Goal: Book appointment/travel/reservation

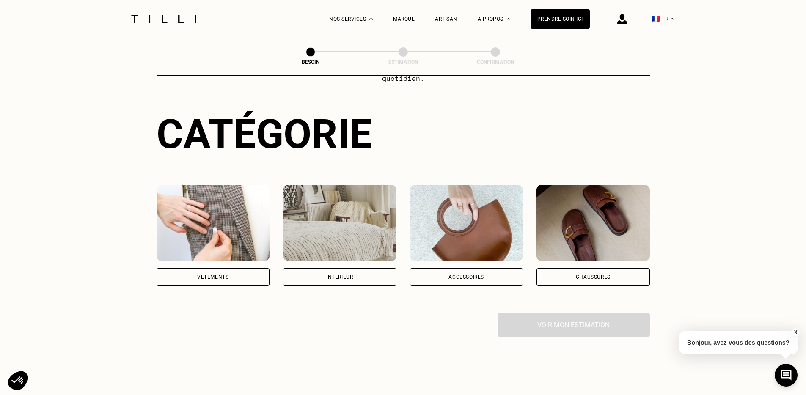
scroll to position [69, 0]
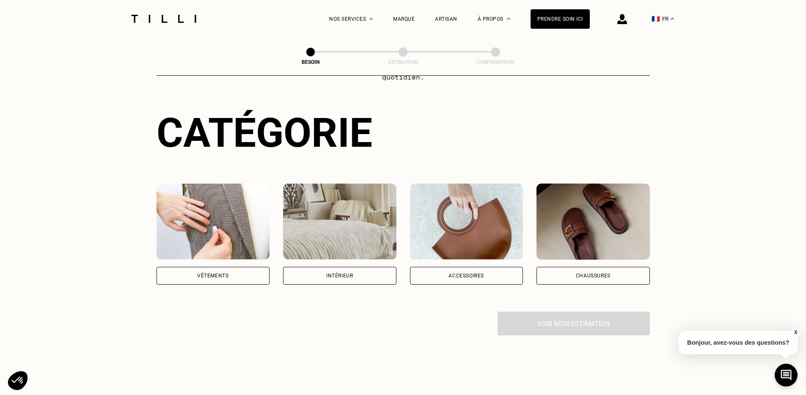
click at [223, 273] on div "Vêtements" at bounding box center [212, 275] width 31 height 5
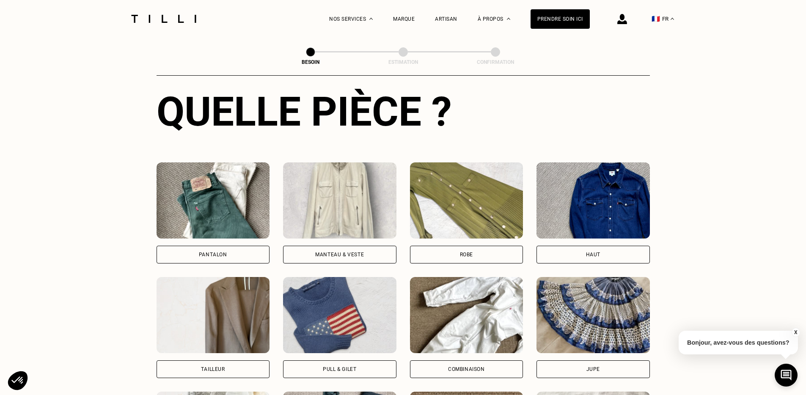
scroll to position [320, 0]
click at [237, 245] on div "Pantalon" at bounding box center [212, 254] width 113 height 18
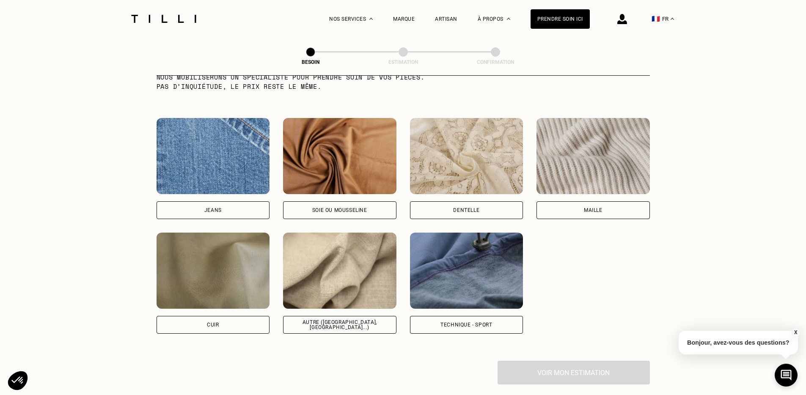
scroll to position [901, 0]
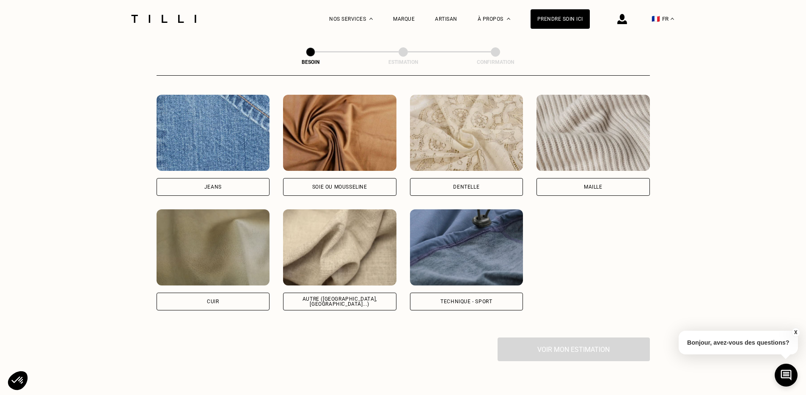
click at [337, 296] on div "Autre ([GEOGRAPHIC_DATA], [GEOGRAPHIC_DATA]...)" at bounding box center [339, 301] width 99 height 10
select select "FR"
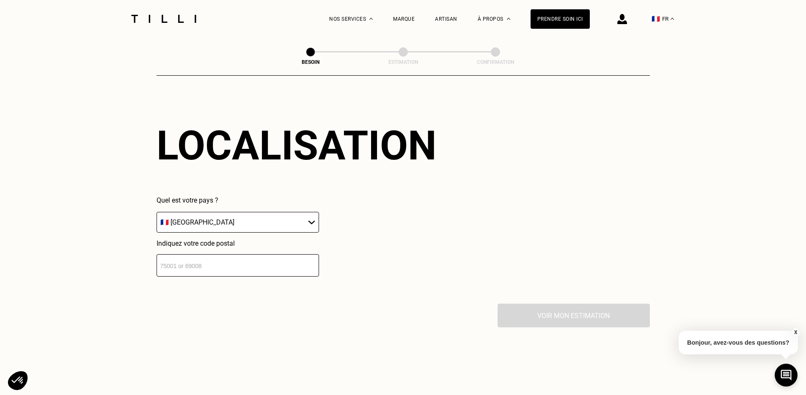
scroll to position [1146, 0]
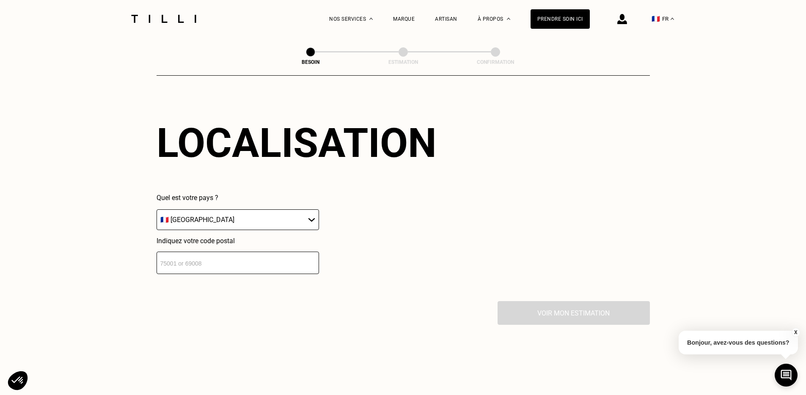
click at [235, 254] on input "number" at bounding box center [237, 263] width 162 height 22
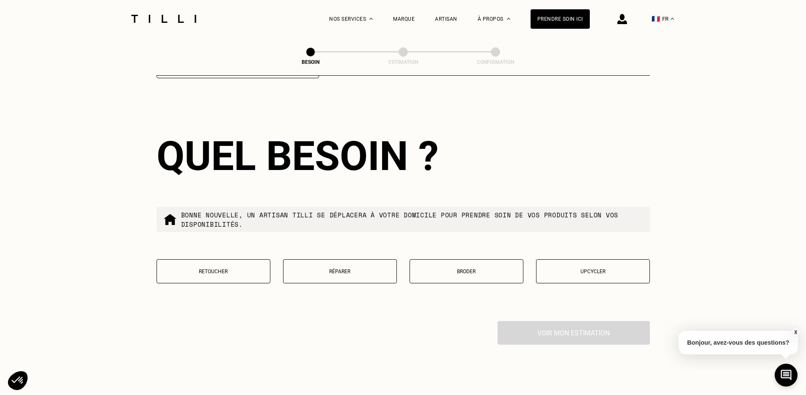
scroll to position [1342, 0]
type input "92110"
click at [203, 263] on button "Retoucher" at bounding box center [213, 271] width 114 height 24
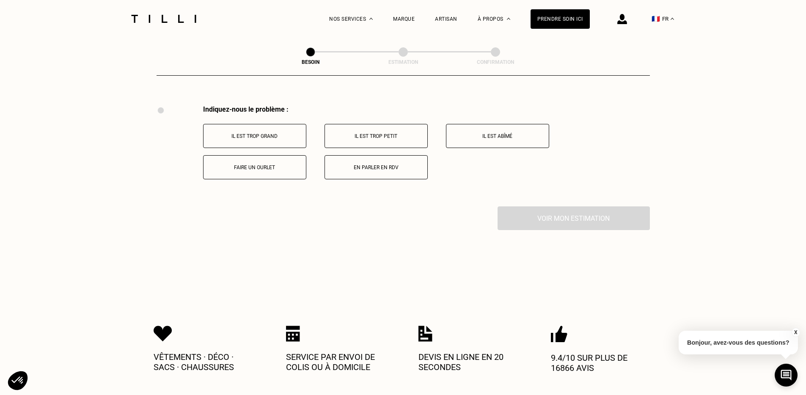
scroll to position [1558, 0]
click at [255, 162] on button "Faire un ourlet" at bounding box center [254, 167] width 103 height 24
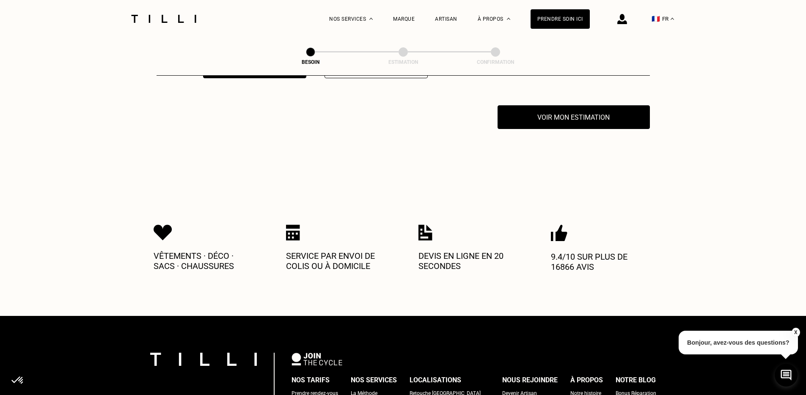
scroll to position [1659, 0]
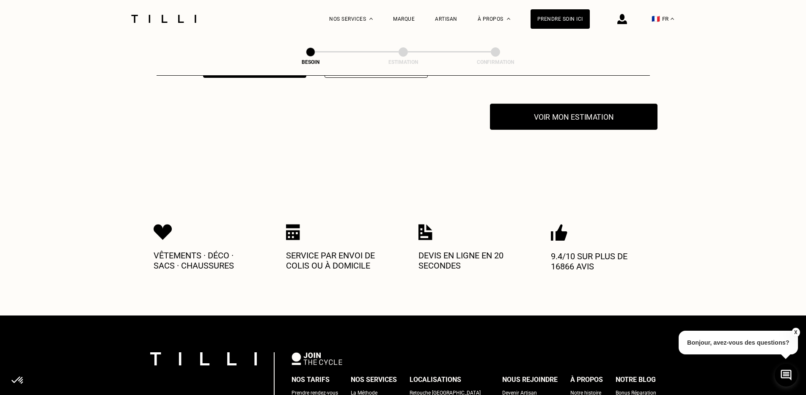
click at [545, 115] on button "Voir mon estimation" at bounding box center [573, 117] width 167 height 26
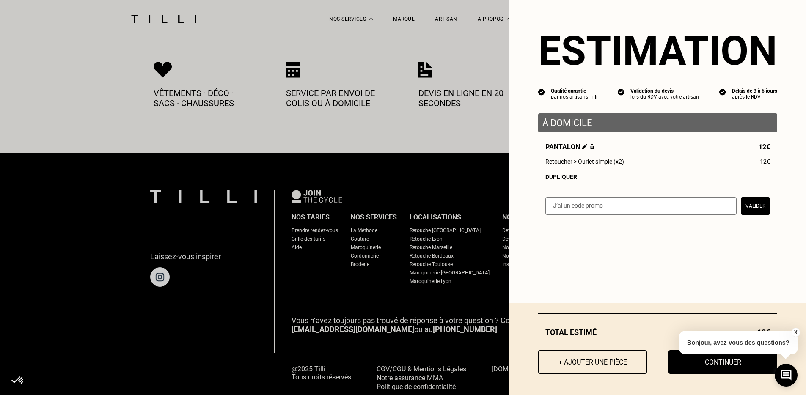
scroll to position [1823, 0]
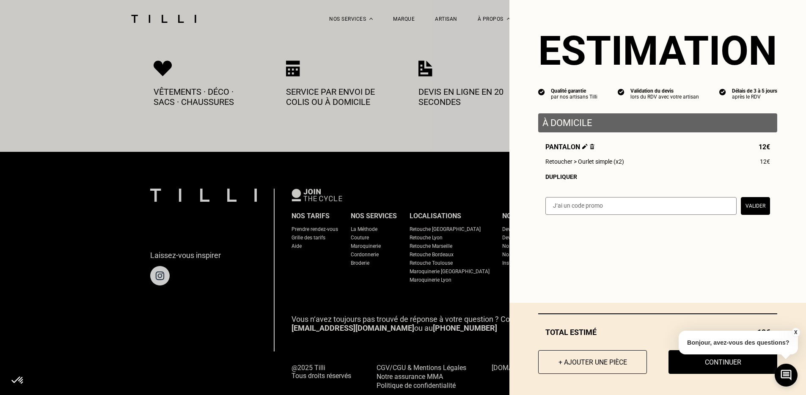
click at [792, 332] on button "X" at bounding box center [795, 332] width 8 height 9
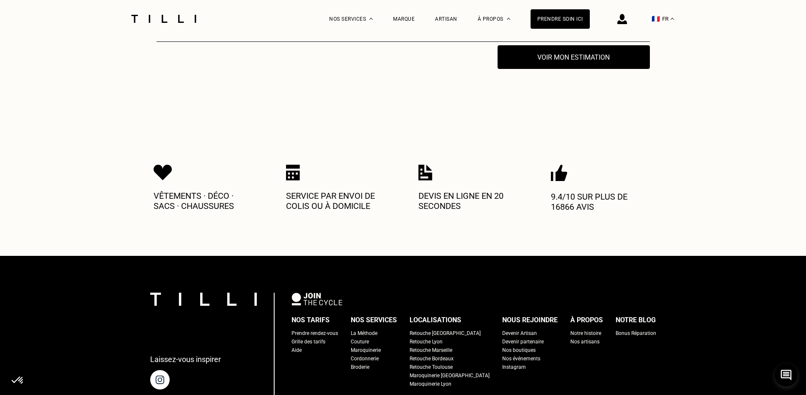
scroll to position [1473, 0]
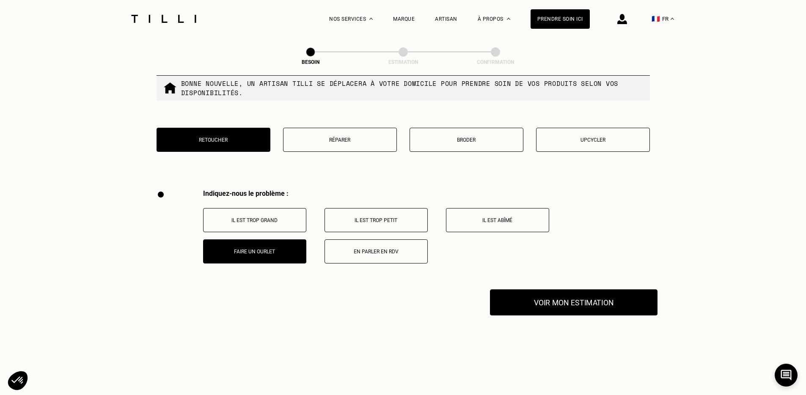
click at [553, 300] on button "Voir mon estimation" at bounding box center [573, 302] width 167 height 26
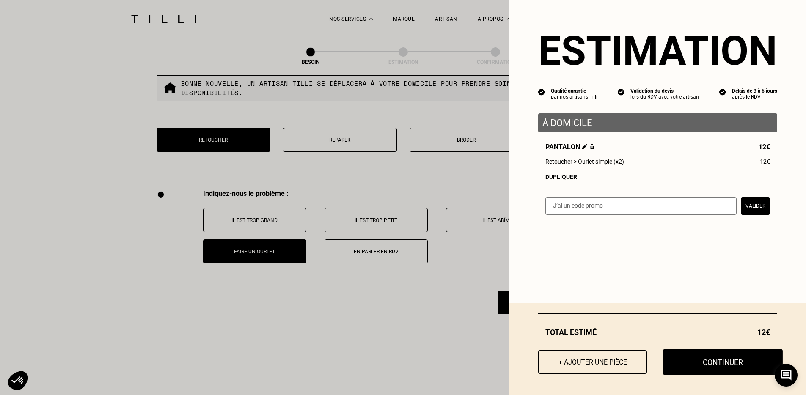
click at [686, 361] on button "Continuer" at bounding box center [723, 362] width 120 height 26
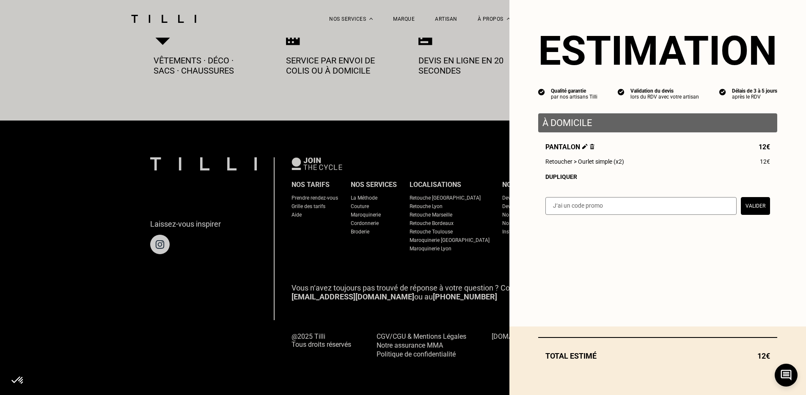
scroll to position [460, 0]
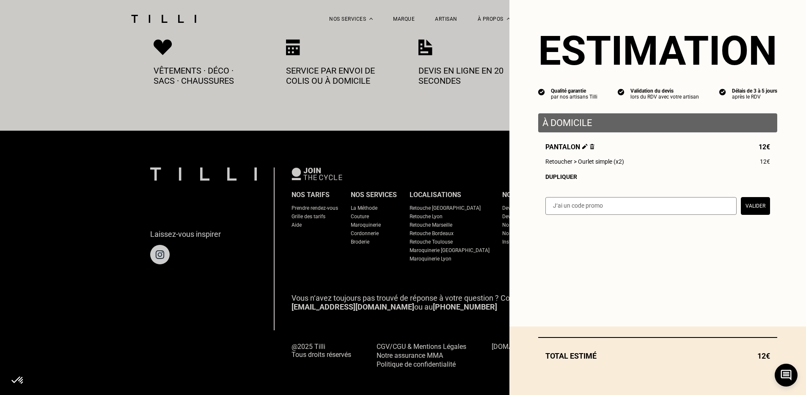
select select "FR"
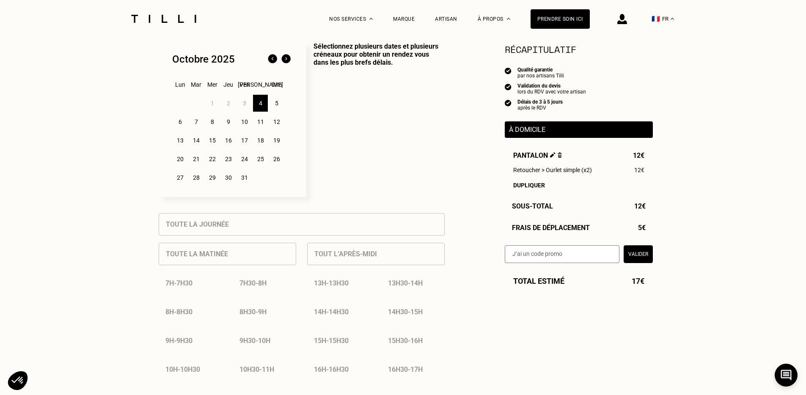
scroll to position [208, 0]
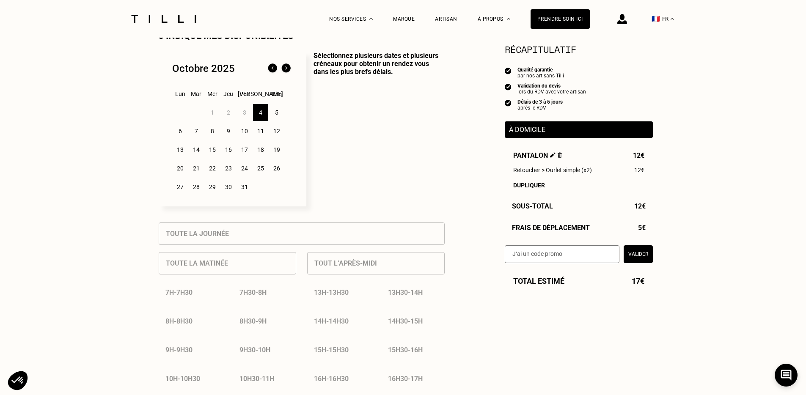
click at [181, 133] on div "6" at bounding box center [180, 131] width 15 height 17
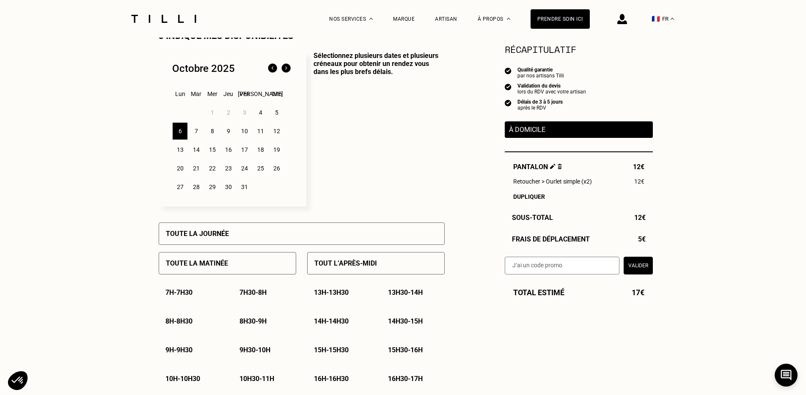
scroll to position [437, 0]
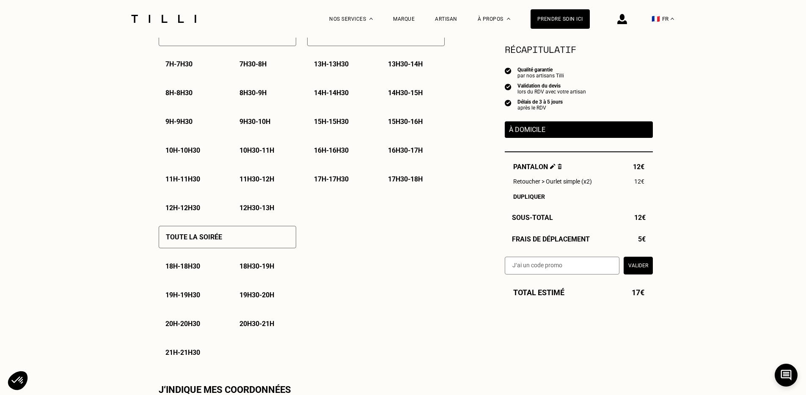
click at [199, 238] on p "Toute la soirée" at bounding box center [194, 237] width 56 height 8
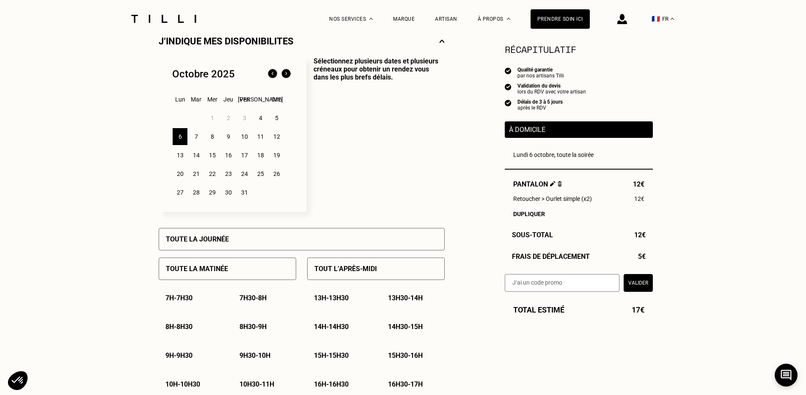
scroll to position [129, 0]
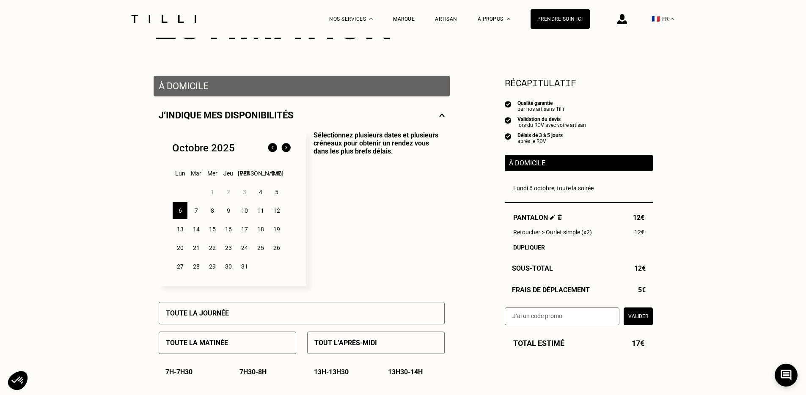
click at [230, 210] on div "9" at bounding box center [228, 210] width 15 height 17
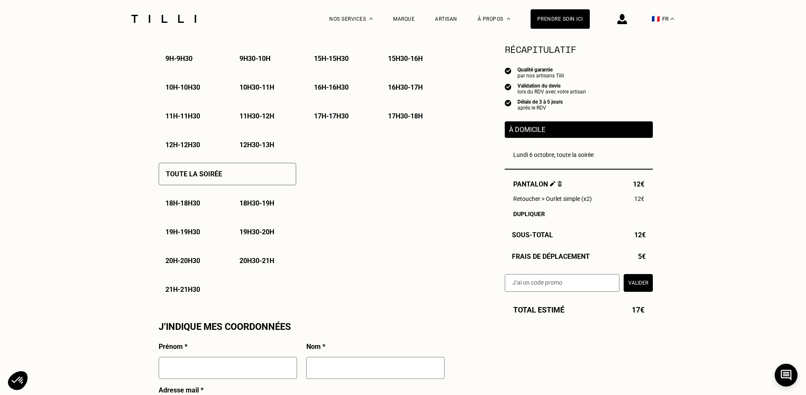
scroll to position [516, 0]
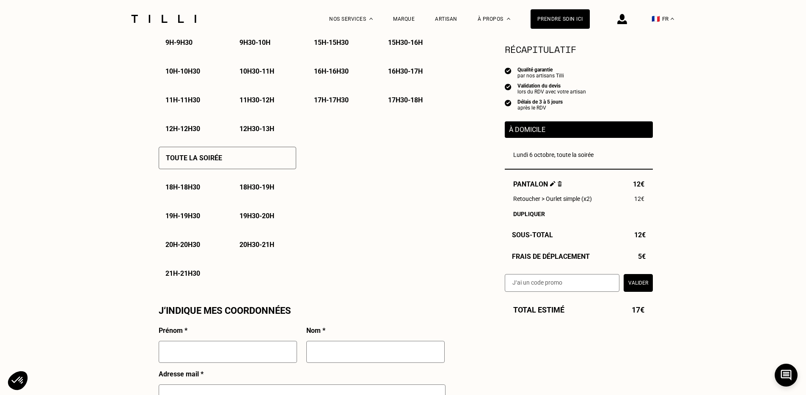
click at [226, 161] on div "Toute la soirée" at bounding box center [227, 158] width 137 height 22
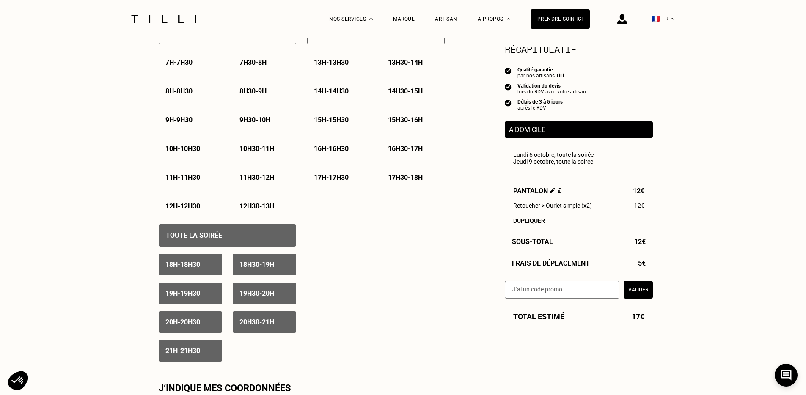
scroll to position [284, 0]
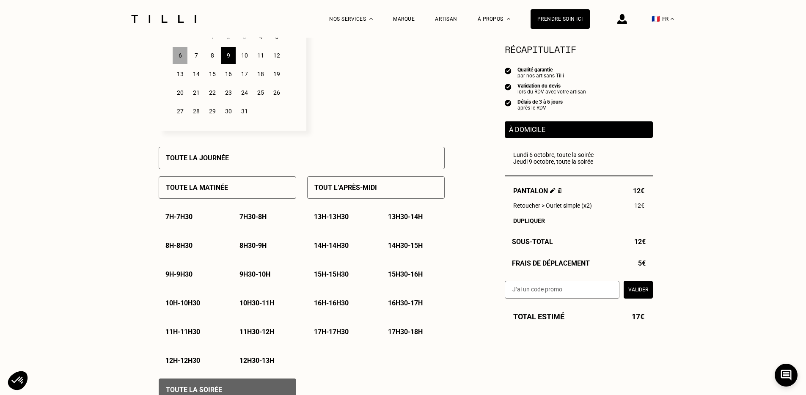
click at [197, 57] on div "7" at bounding box center [196, 55] width 15 height 17
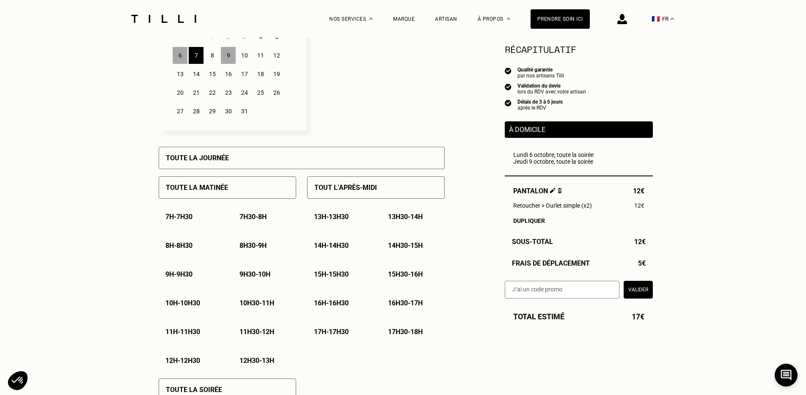
click at [181, 57] on div "6" at bounding box center [180, 55] width 15 height 17
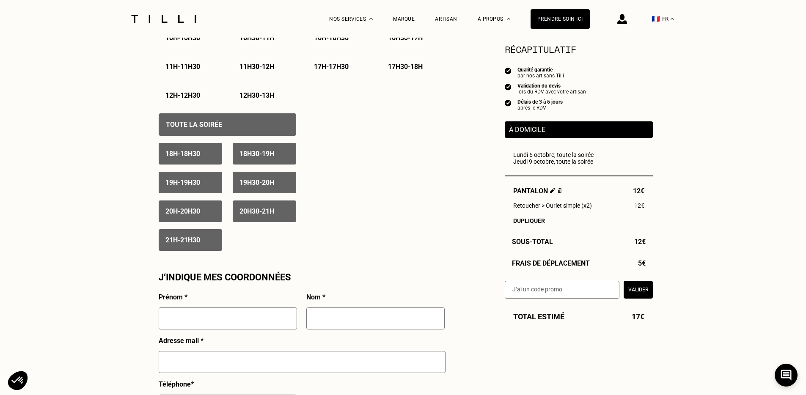
scroll to position [555, 0]
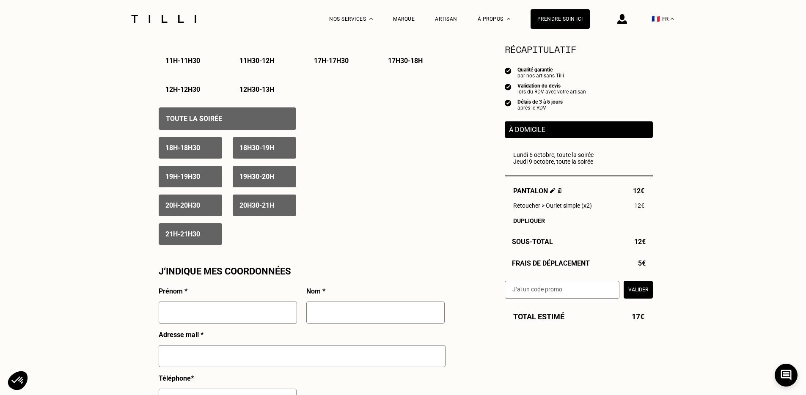
click at [211, 114] on div "Toute la soirée" at bounding box center [227, 118] width 137 height 22
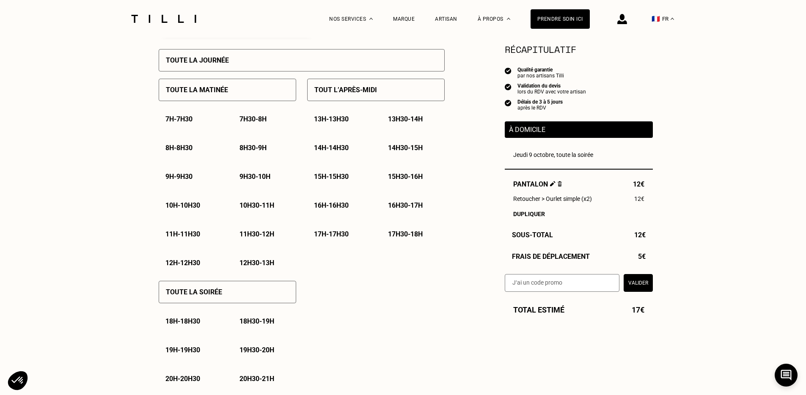
scroll to position [280, 0]
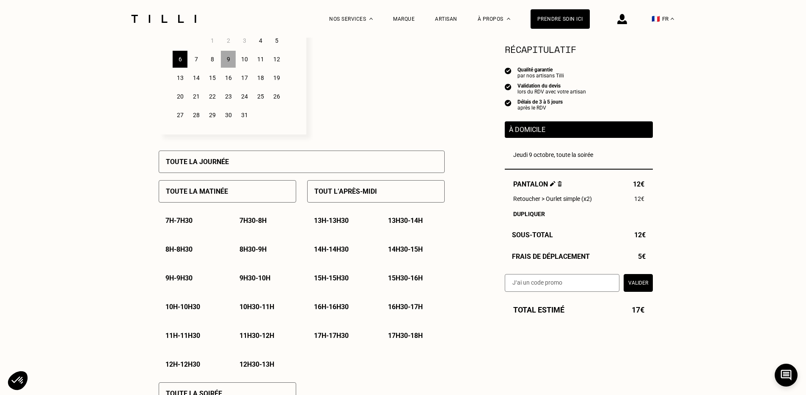
click at [207, 59] on div "8" at bounding box center [212, 59] width 15 height 17
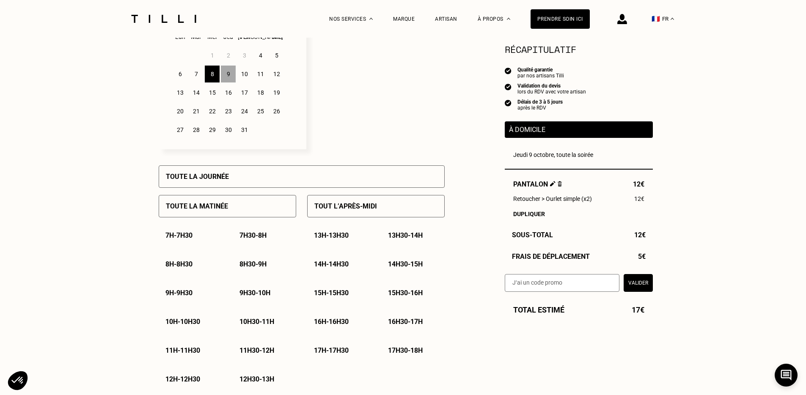
scroll to position [236, 0]
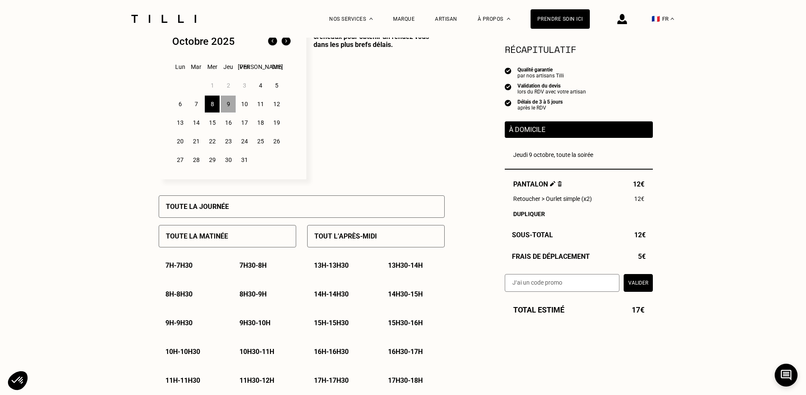
click at [198, 104] on div "7" at bounding box center [196, 104] width 15 height 17
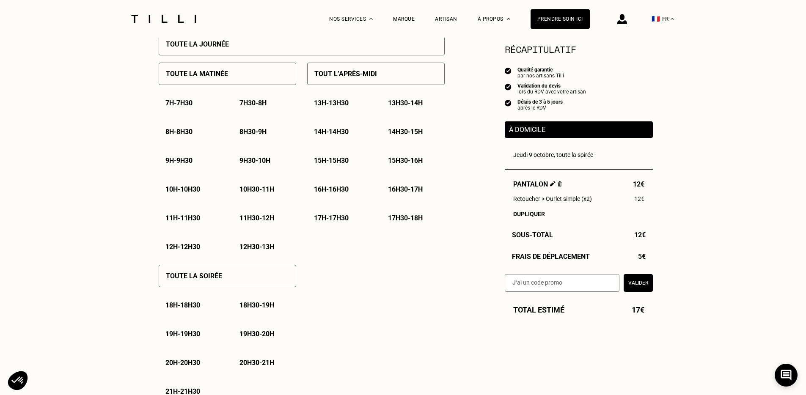
scroll to position [535, 0]
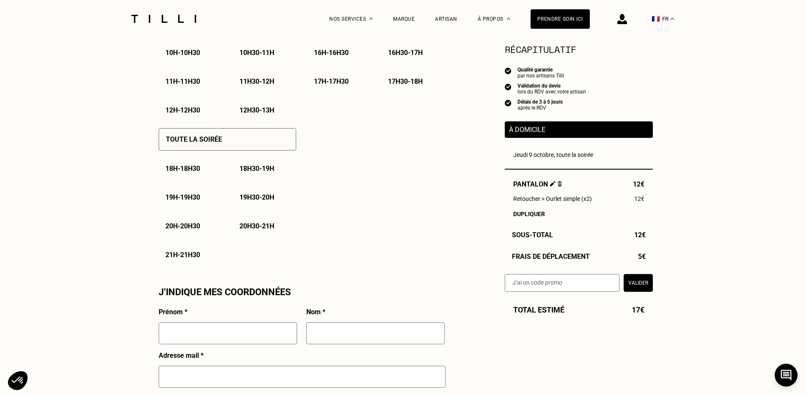
click at [195, 170] on p "18h - 18h30" at bounding box center [182, 169] width 35 height 8
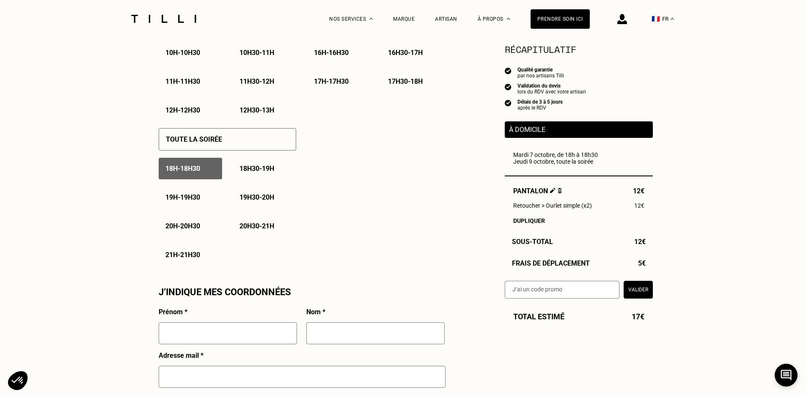
click at [242, 170] on p "18h30 - 19h" at bounding box center [256, 169] width 35 height 8
click at [189, 199] on p "19h - 19h30" at bounding box center [182, 197] width 35 height 8
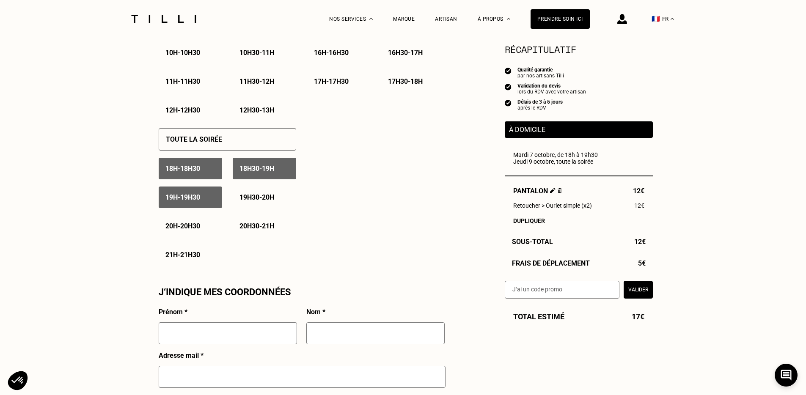
click at [189, 199] on p "19h - 19h30" at bounding box center [182, 197] width 35 height 8
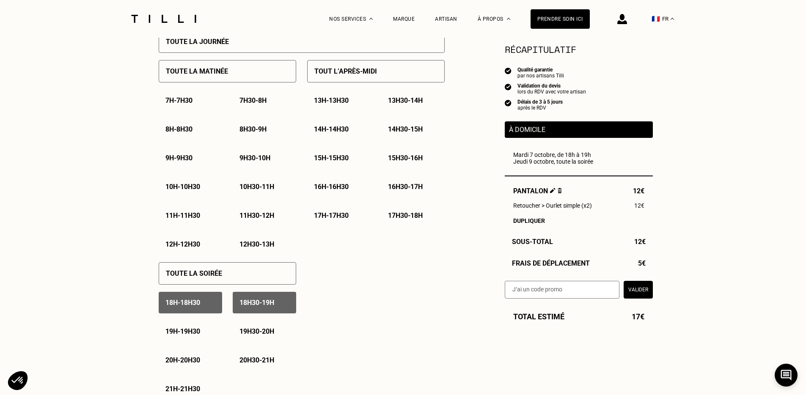
scroll to position [406, 0]
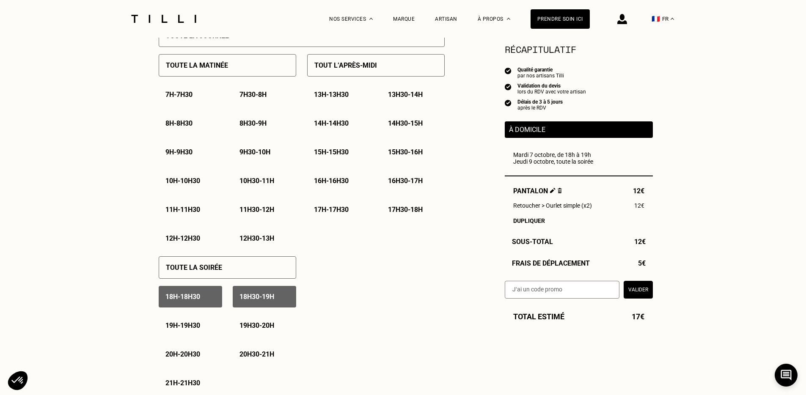
click at [212, 296] on div "18h - 18h30" at bounding box center [190, 297] width 63 height 22
click at [267, 296] on p "18h30 - 19h" at bounding box center [256, 297] width 35 height 8
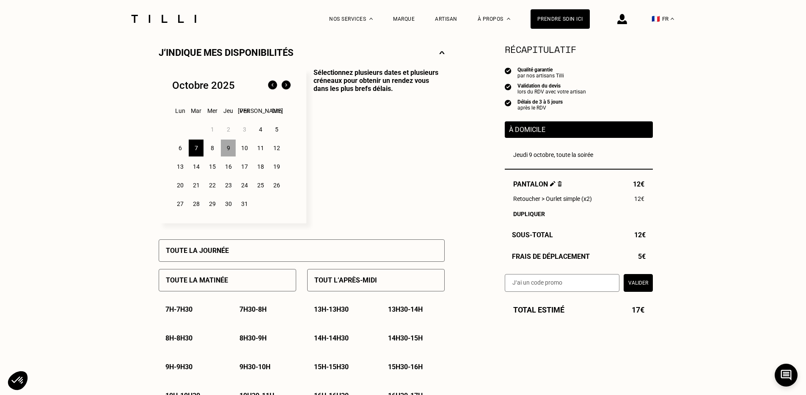
scroll to position [135, 0]
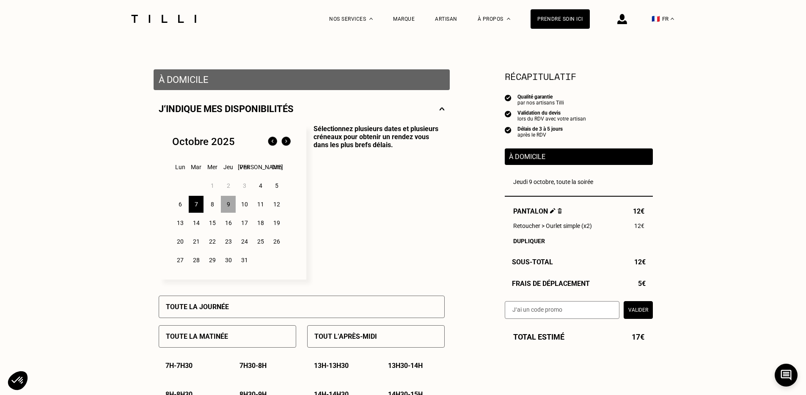
click at [228, 208] on div "9" at bounding box center [228, 204] width 15 height 17
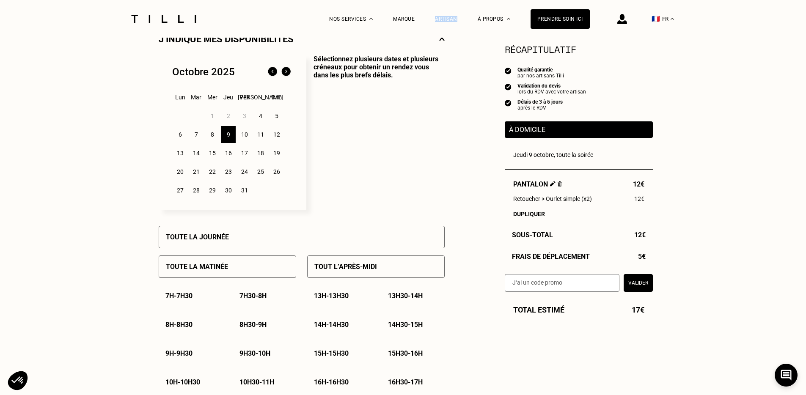
scroll to position [181, 0]
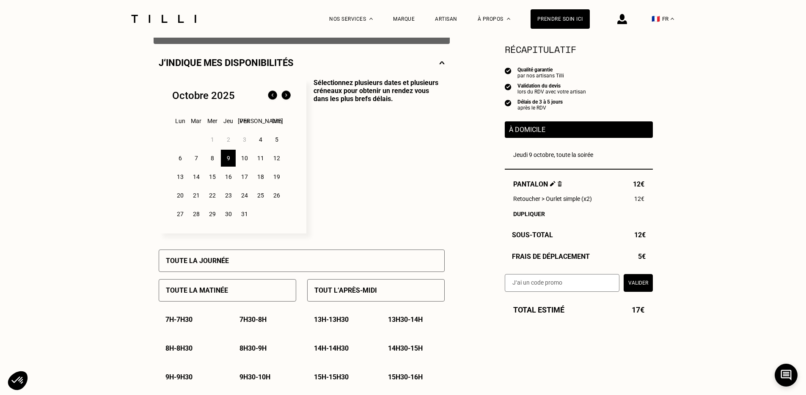
click at [181, 159] on div "6" at bounding box center [180, 158] width 15 height 17
click at [179, 159] on div "6" at bounding box center [180, 158] width 15 height 17
click at [192, 159] on div "7" at bounding box center [196, 158] width 15 height 17
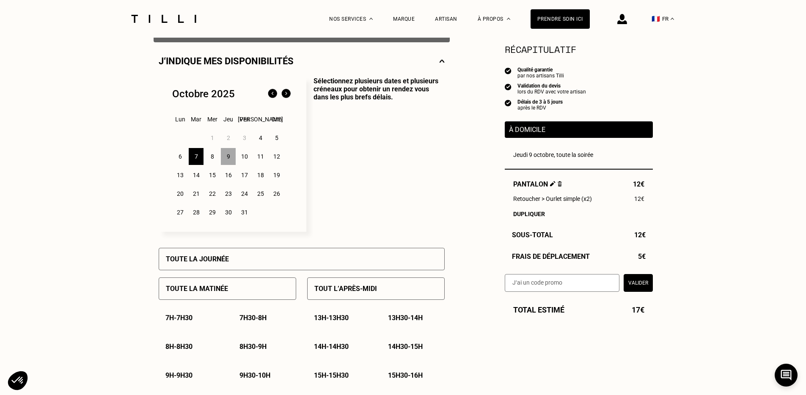
click at [211, 156] on div "8" at bounding box center [212, 156] width 15 height 17
click at [225, 157] on div "9" at bounding box center [228, 156] width 15 height 17
